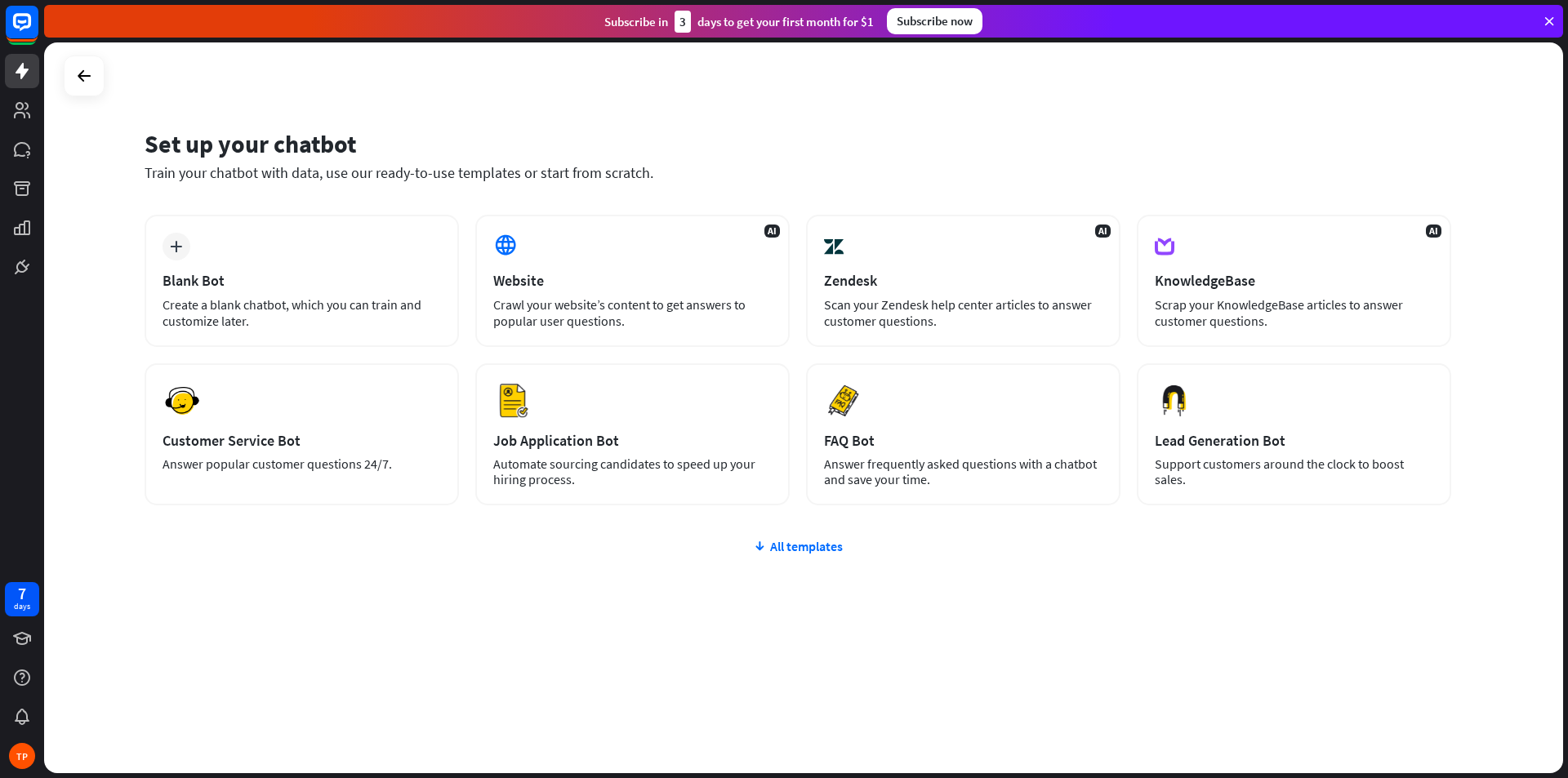
click at [65, 84] on div at bounding box center [84, 76] width 41 height 41
click at [84, 71] on icon at bounding box center [84, 76] width 19 height 19
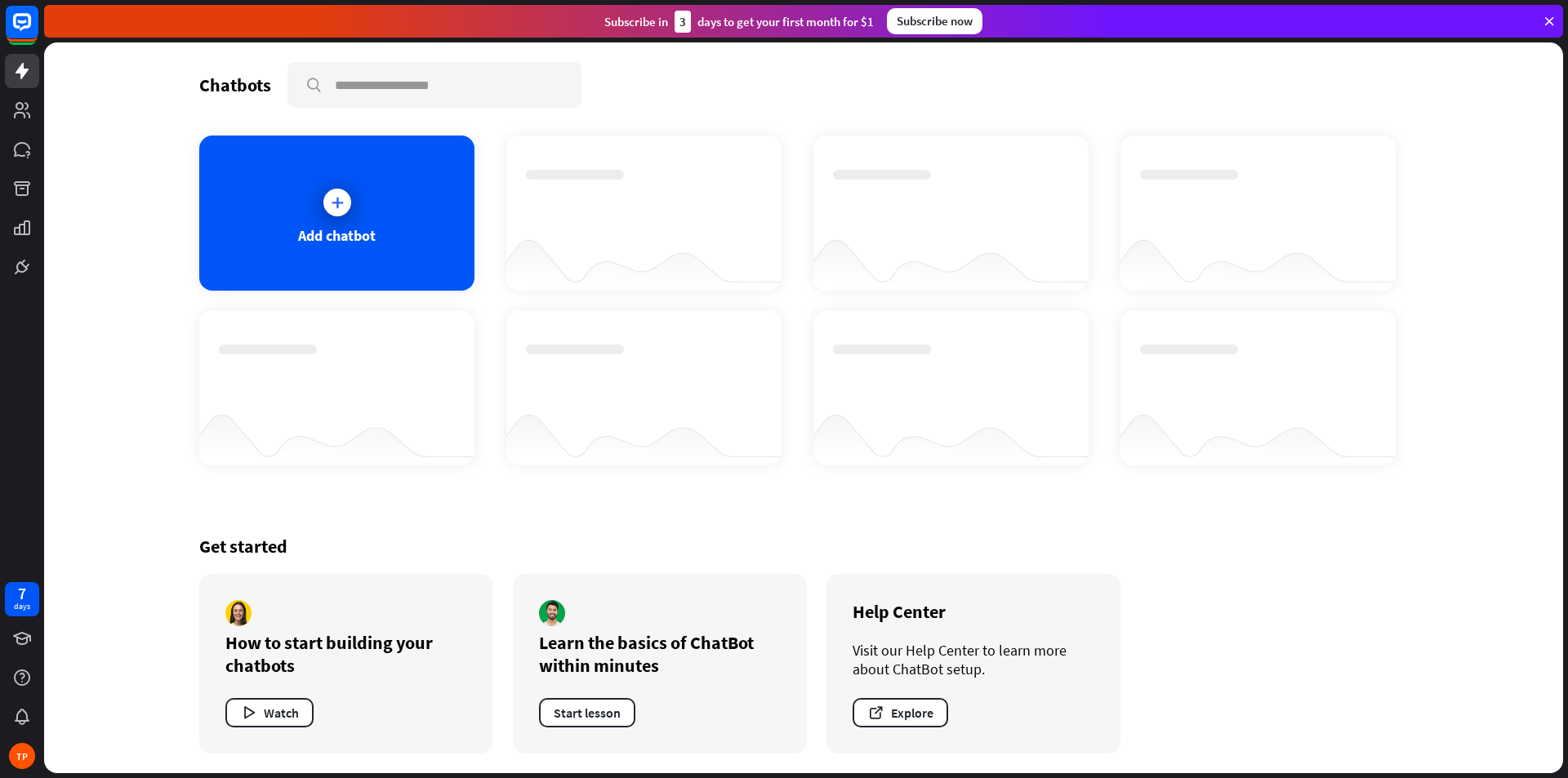
click at [84, 71] on div "Chatbots search Add chatbot Get started How to start building your chatbots Wat…" at bounding box center [804, 407] width 1519 height 731
click at [658, 33] on div "Subscribe [DATE] to get your first month for $1 Subscribe now" at bounding box center [804, 20] width 1519 height 32
click at [1334, 566] on div "Get started How to start building your chatbots Watch Learn the basics of ChatB…" at bounding box center [803, 644] width 1208 height 258
click at [1550, 17] on icon at bounding box center [1550, 21] width 15 height 15
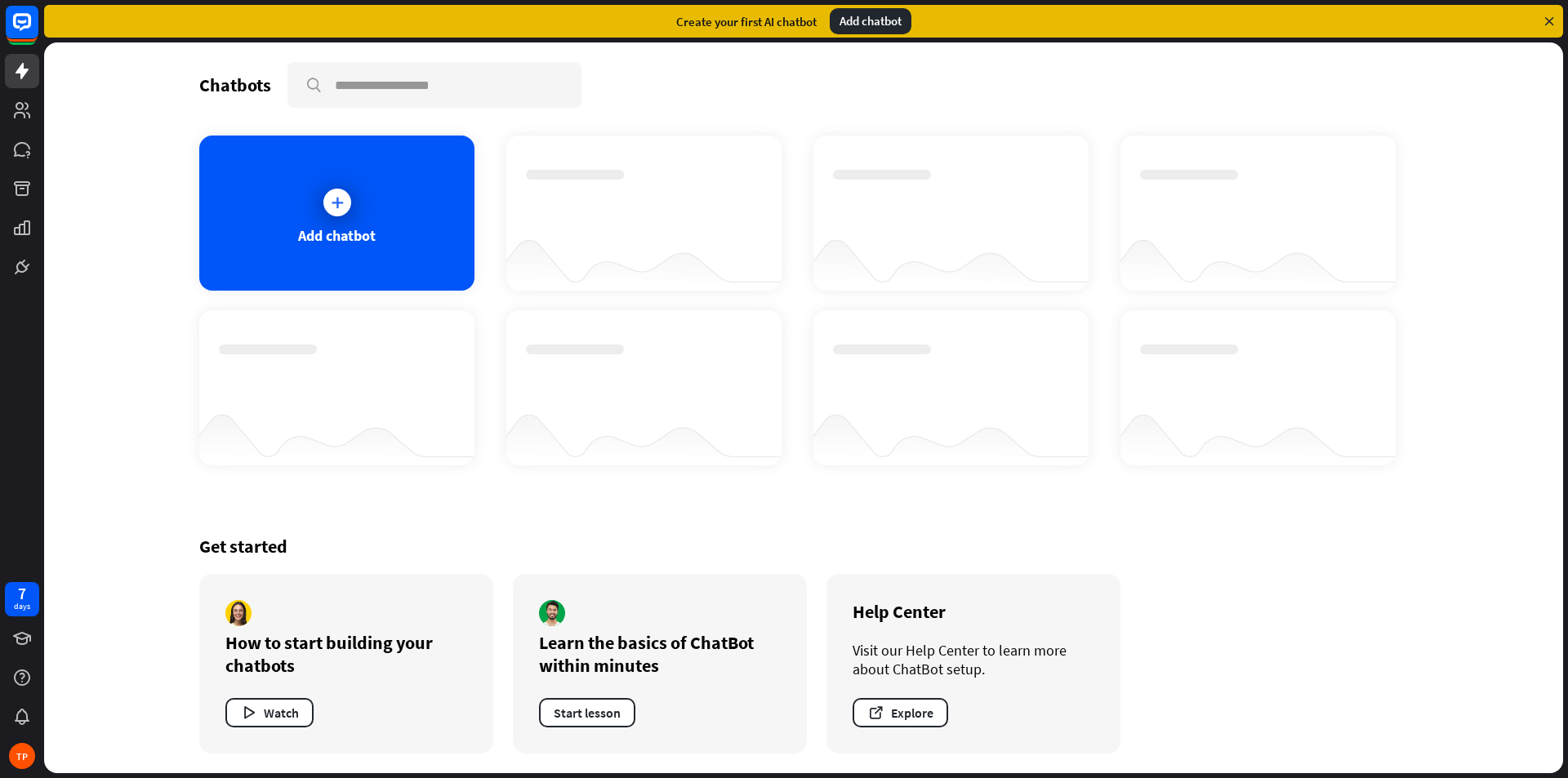
click at [1553, 18] on icon at bounding box center [1550, 21] width 15 height 15
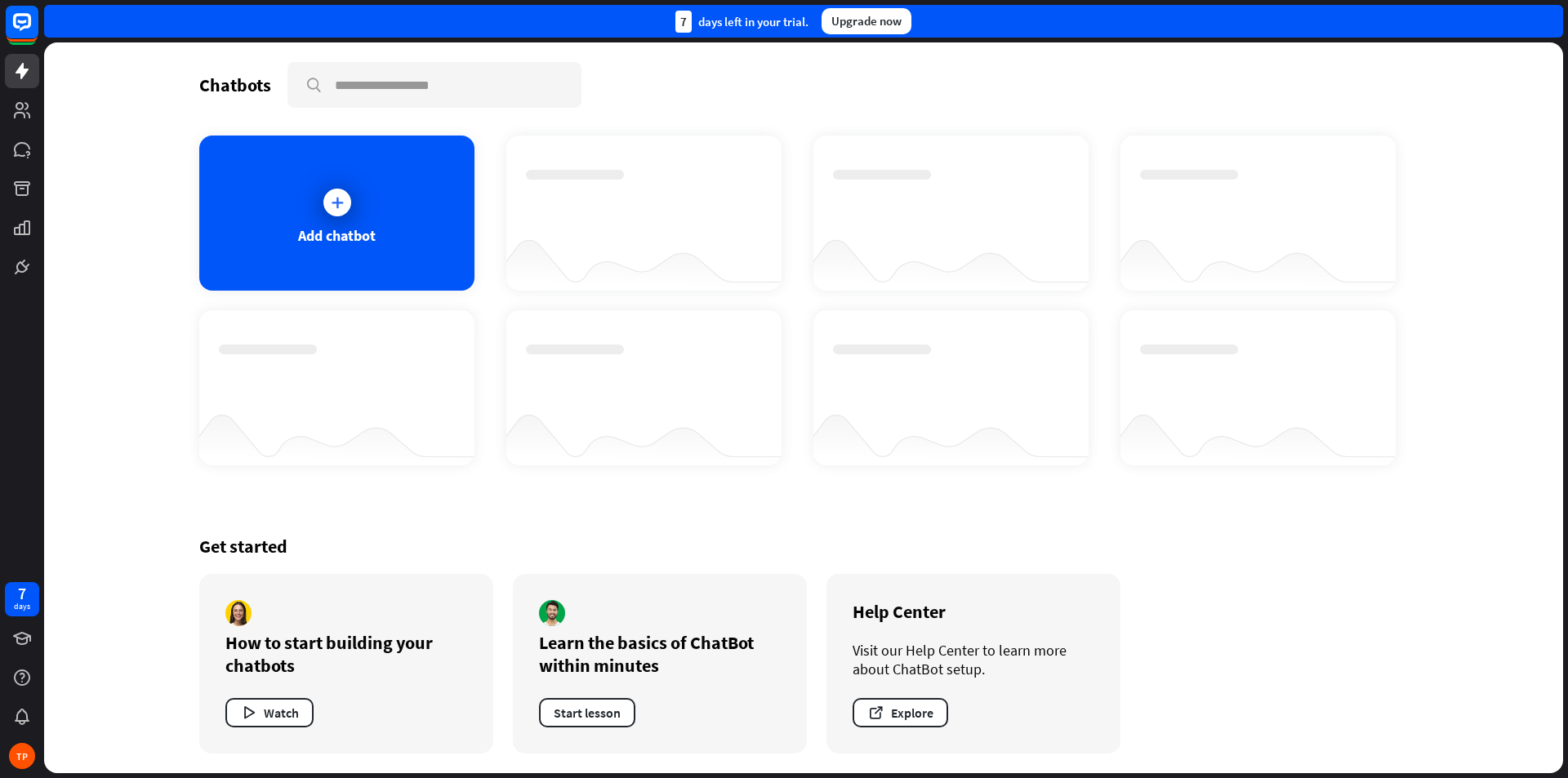
click at [1553, 18] on div "7 days left in your trial. Upgrade now" at bounding box center [804, 20] width 1519 height 32
